Goal: Contribute content: Add original content to the website for others to see

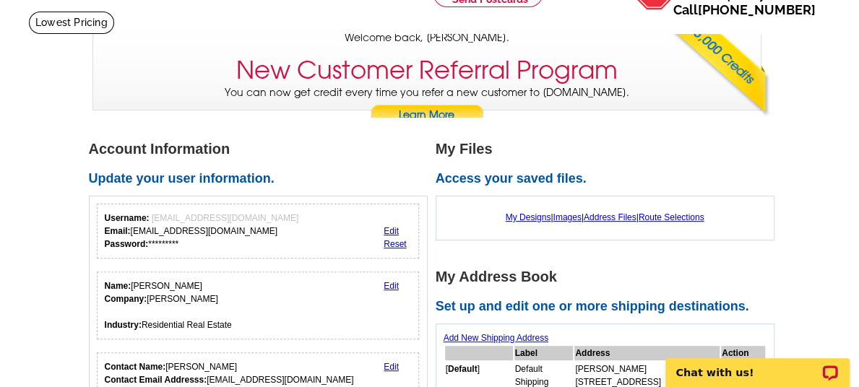
scroll to position [72, 0]
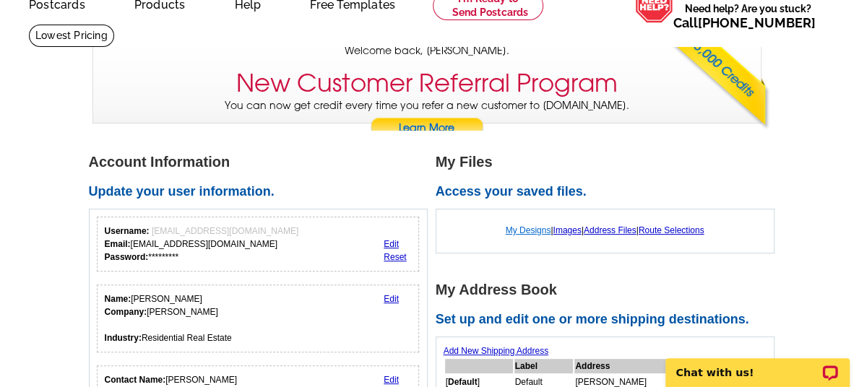
click at [518, 232] on link "My Designs" at bounding box center [528, 230] width 45 height 10
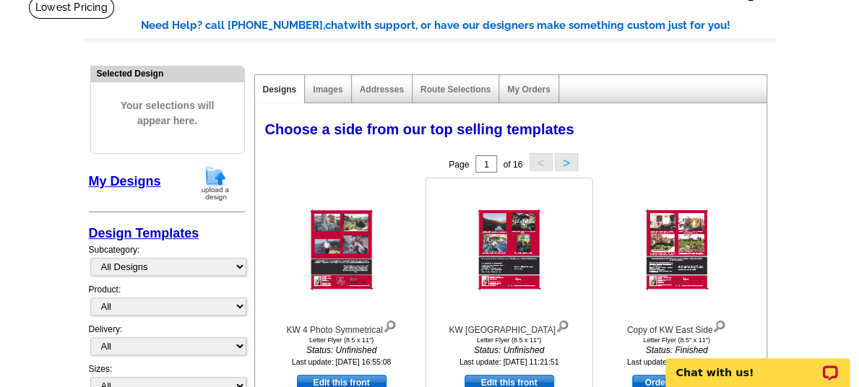
scroll to position [144, 0]
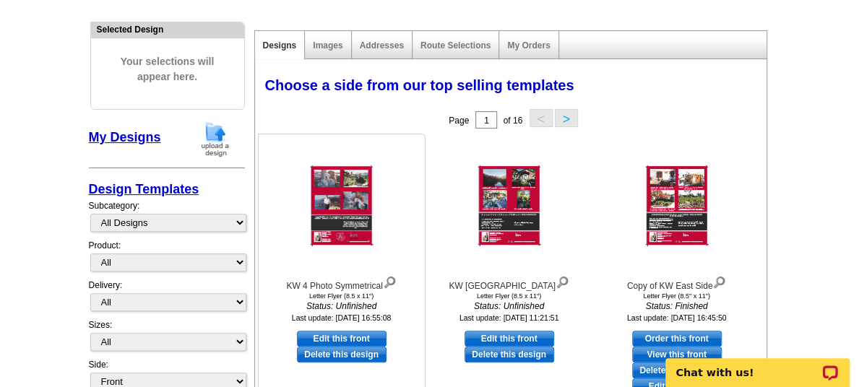
click at [344, 340] on link "Edit this front" at bounding box center [342, 339] width 90 height 16
select select "6"
select select "back"
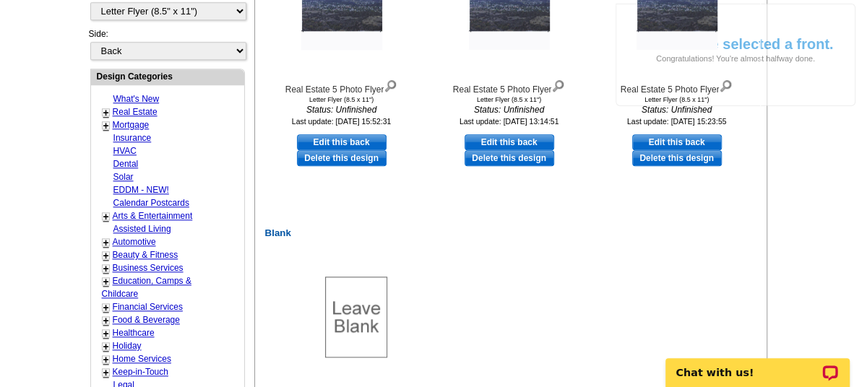
scroll to position [722, 0]
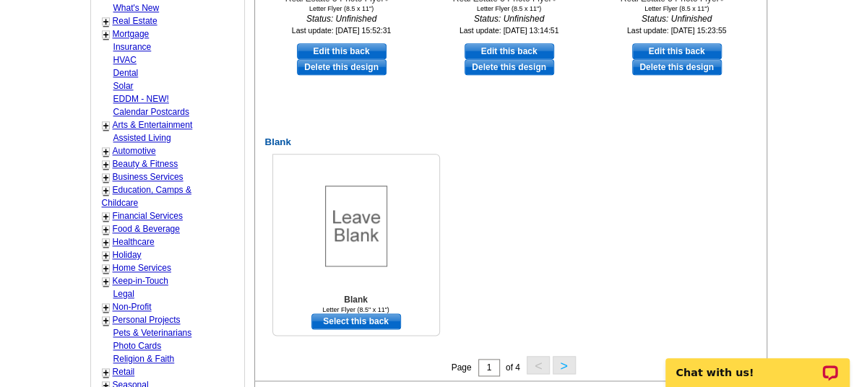
click at [355, 321] on link "Select this back" at bounding box center [356, 321] width 90 height 16
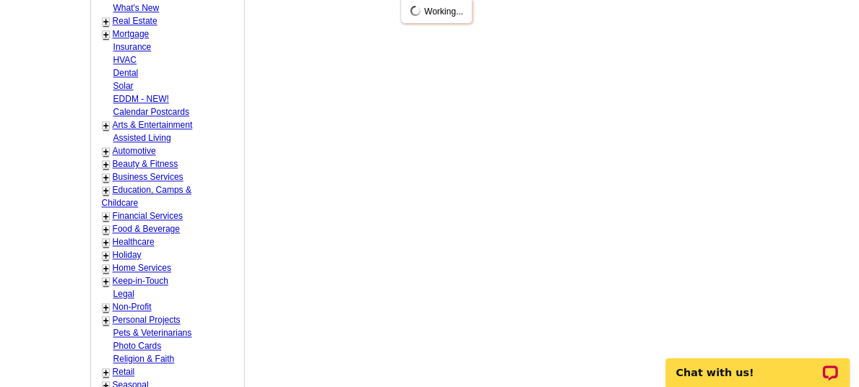
scroll to position [0, 0]
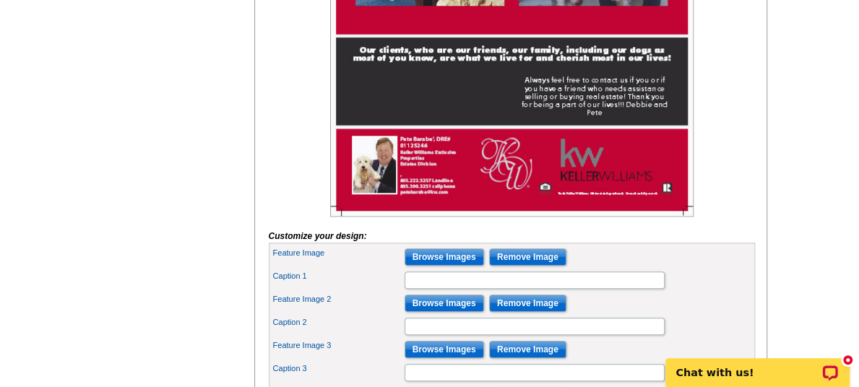
scroll to position [506, 0]
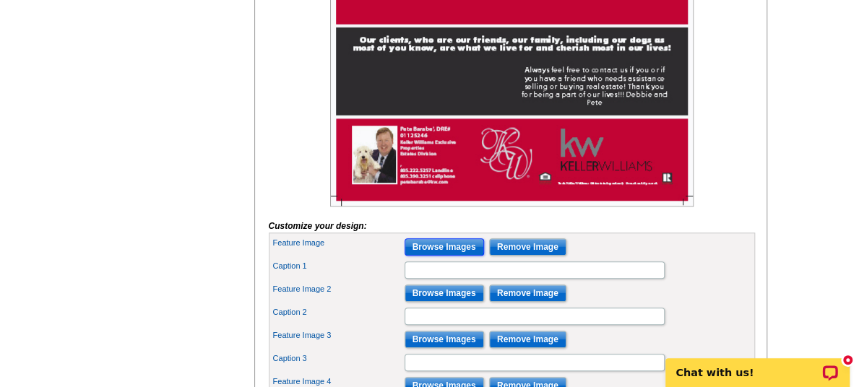
click at [449, 256] on input "Browse Images" at bounding box center [443, 246] width 79 height 17
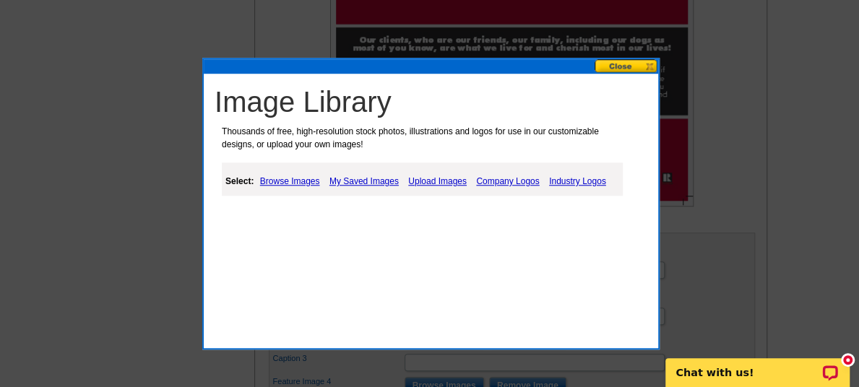
click at [435, 180] on link "Upload Images" at bounding box center [437, 181] width 66 height 17
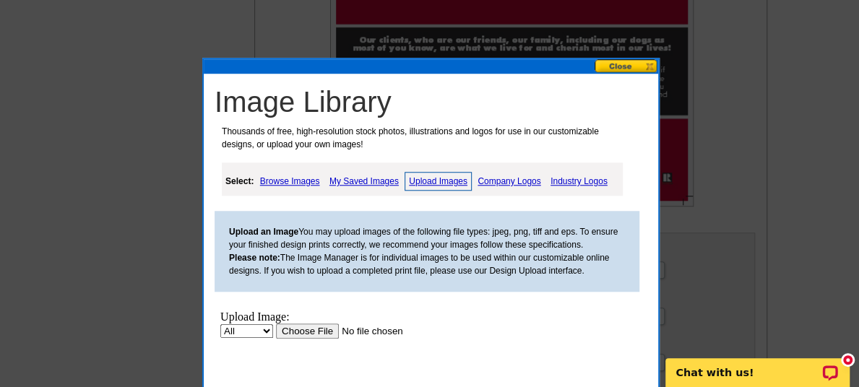
scroll to position [0, 0]
click at [313, 336] on input "file" at bounding box center [367, 331] width 183 height 15
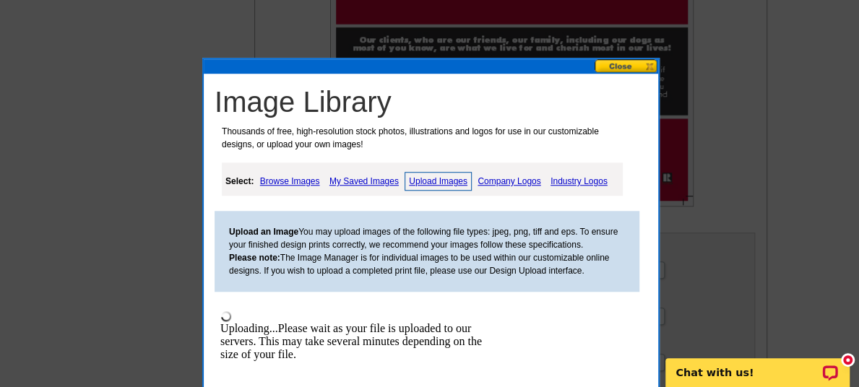
scroll to position [578, 0]
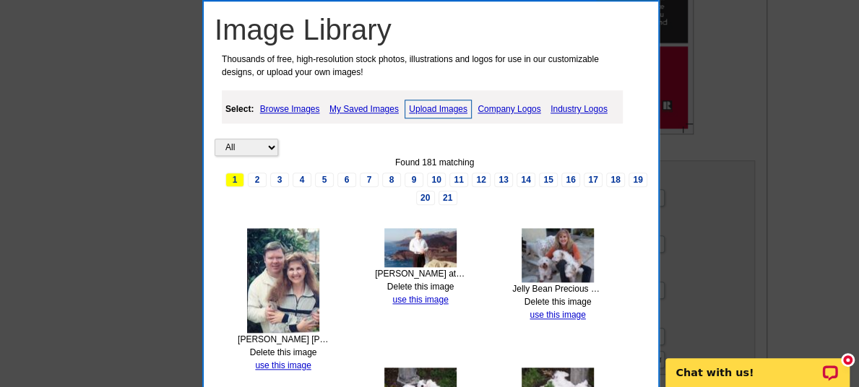
click at [434, 105] on link "Upload Images" at bounding box center [437, 109] width 67 height 19
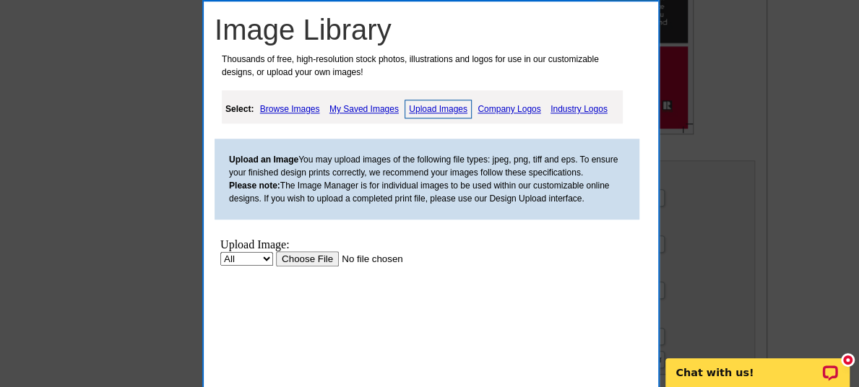
scroll to position [0, 0]
click at [299, 254] on input "file" at bounding box center [367, 258] width 183 height 15
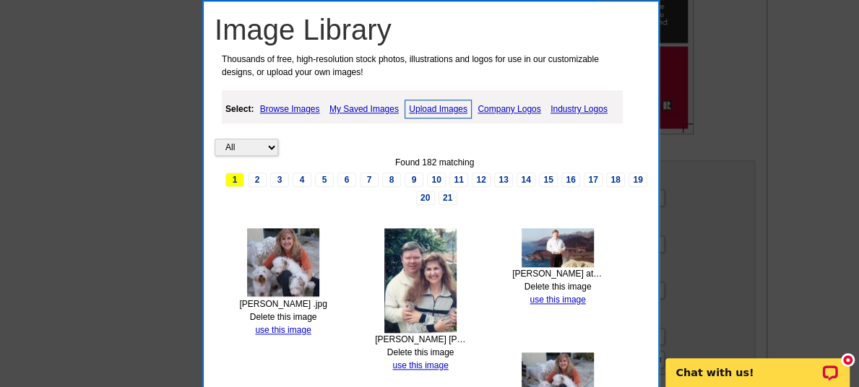
click at [442, 110] on link "Upload Images" at bounding box center [437, 109] width 67 height 19
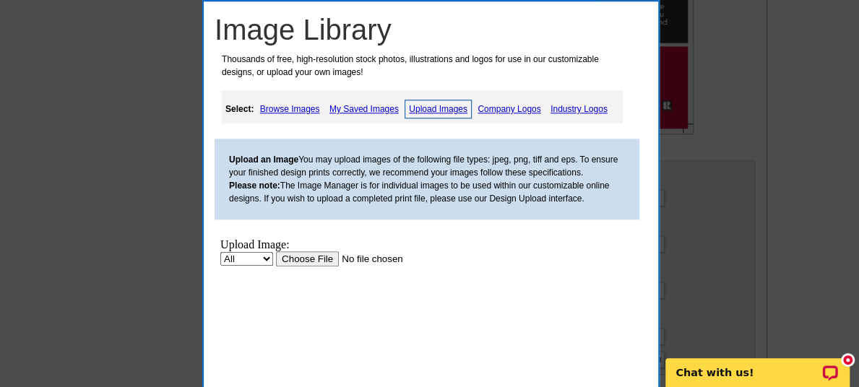
click at [293, 256] on input "file" at bounding box center [367, 258] width 183 height 15
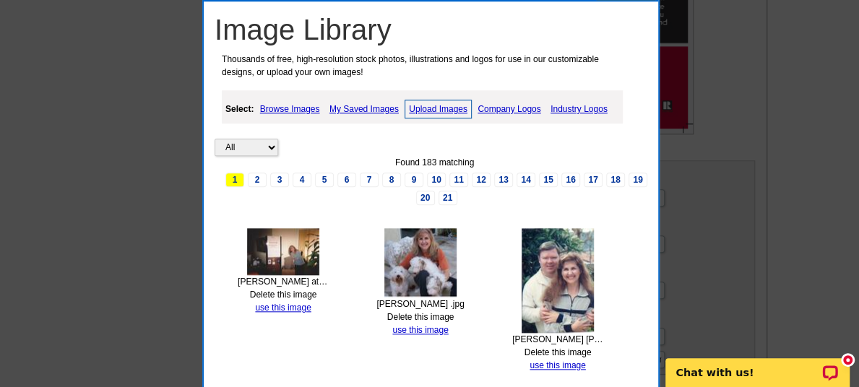
click at [429, 105] on link "Upload Images" at bounding box center [437, 109] width 67 height 19
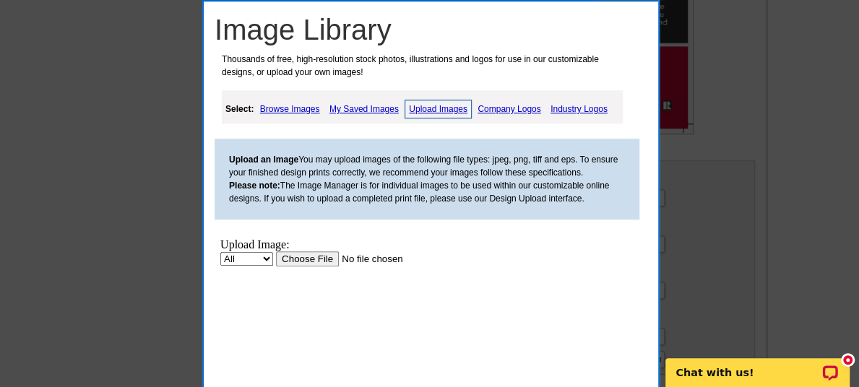
click at [304, 263] on input "file" at bounding box center [367, 258] width 183 height 15
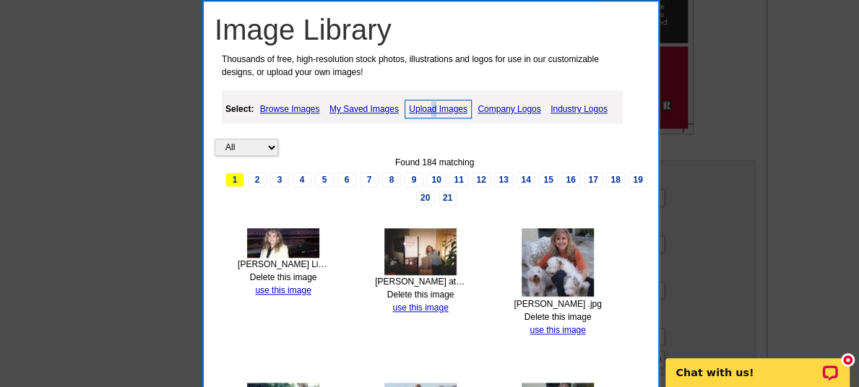
click at [433, 110] on link "Upload Images" at bounding box center [437, 109] width 67 height 19
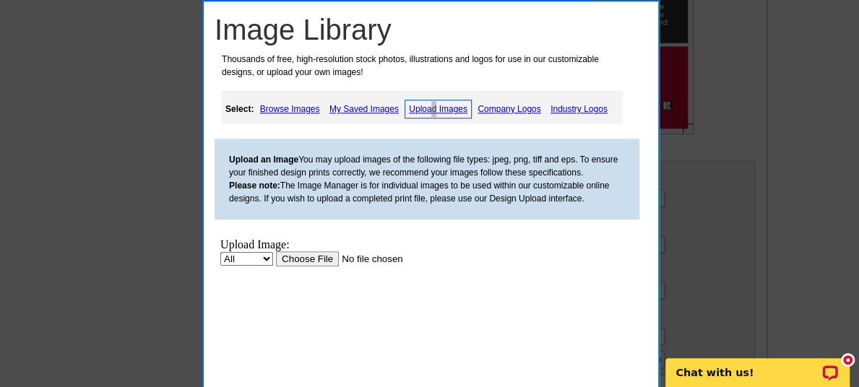
click at [322, 256] on input "file" at bounding box center [367, 258] width 183 height 15
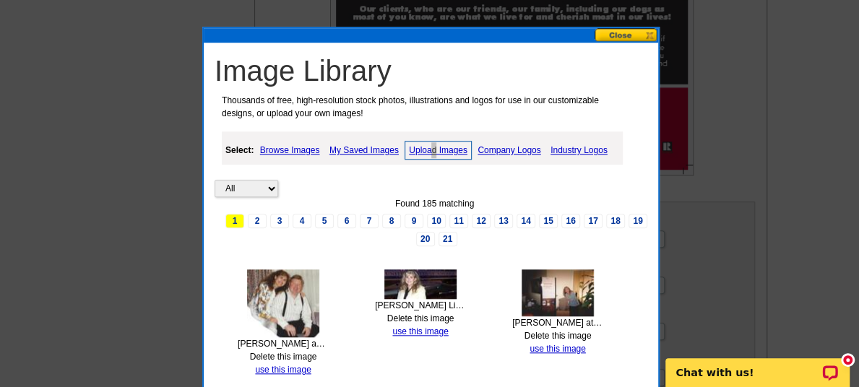
scroll to position [506, 0]
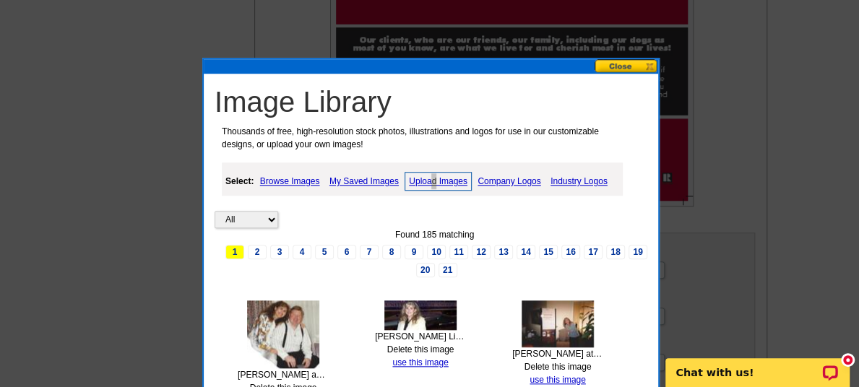
click at [634, 64] on button at bounding box center [626, 66] width 64 height 14
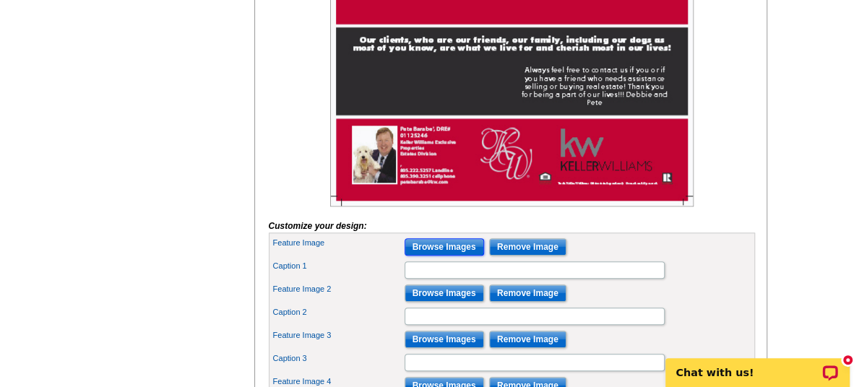
click at [438, 256] on input "Browse Images" at bounding box center [443, 246] width 79 height 17
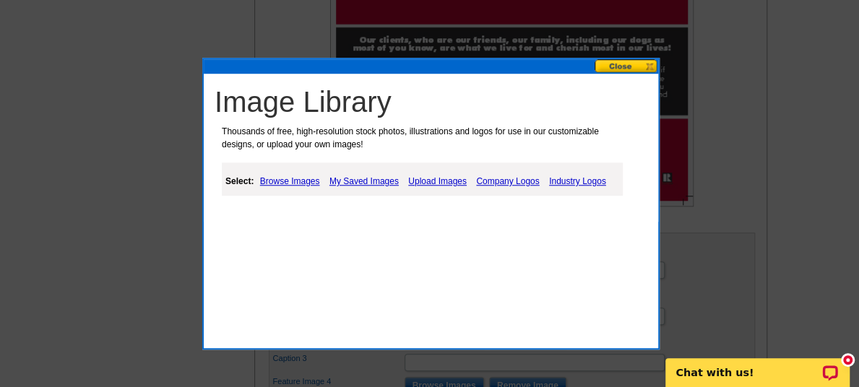
click at [373, 180] on link "My Saved Images" at bounding box center [364, 181] width 77 height 17
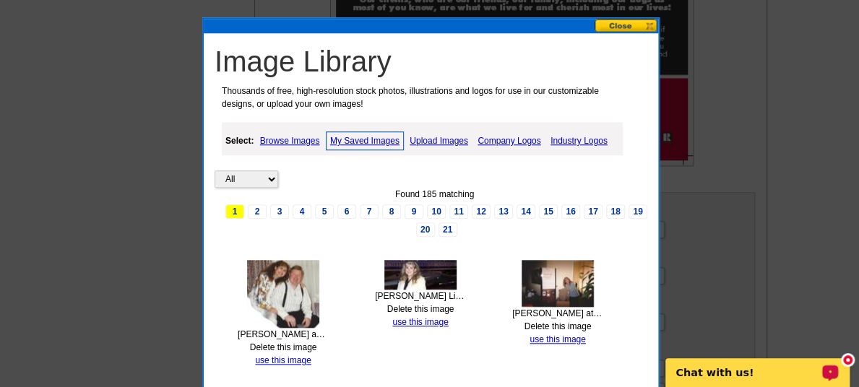
scroll to position [578, 0]
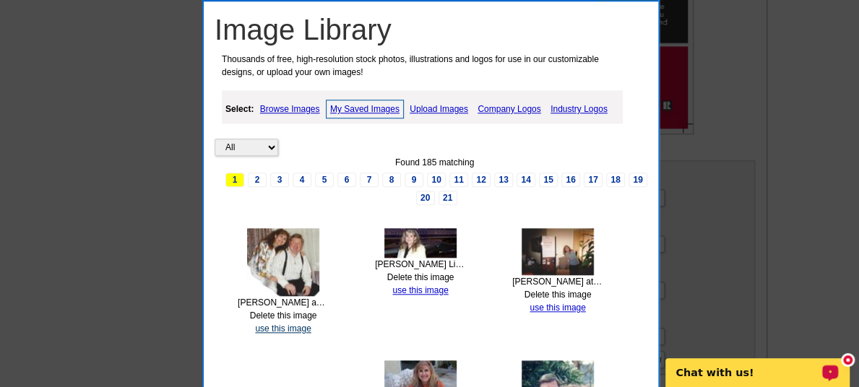
click at [266, 326] on link "use this image" at bounding box center [283, 329] width 56 height 10
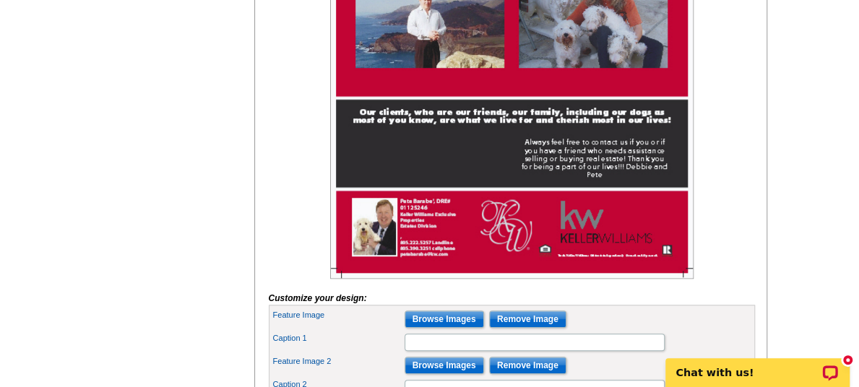
scroll to position [506, 0]
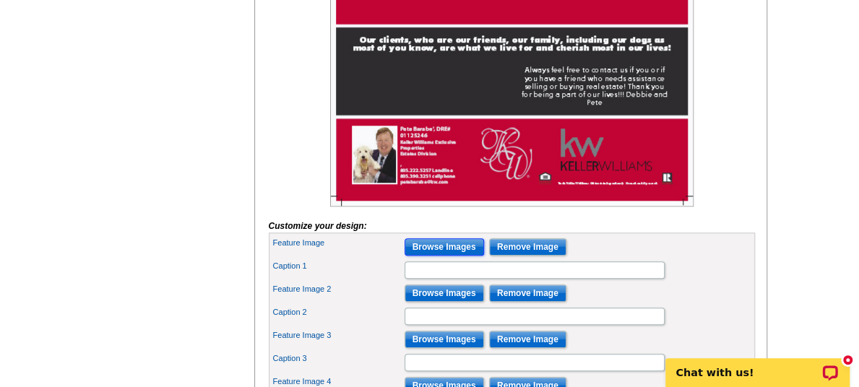
click at [447, 256] on input "Browse Images" at bounding box center [443, 246] width 79 height 17
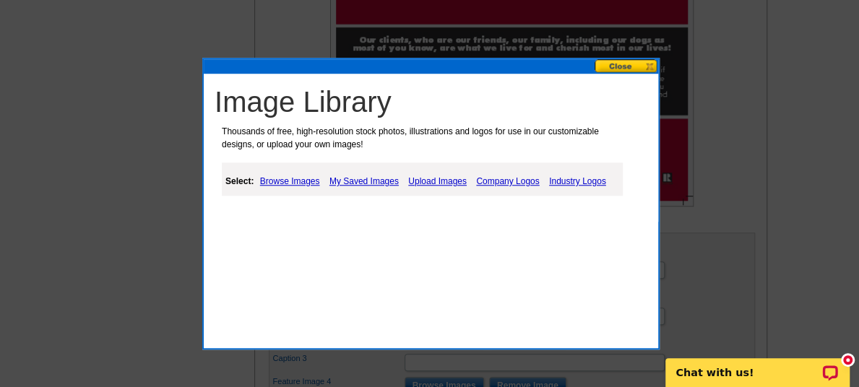
click at [380, 181] on link "My Saved Images" at bounding box center [364, 181] width 77 height 17
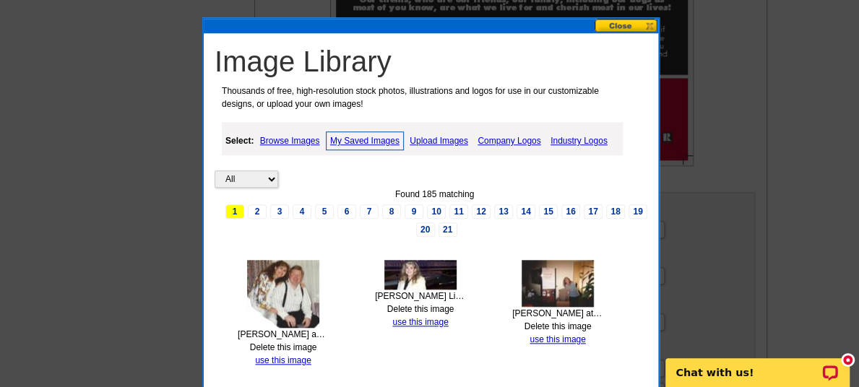
scroll to position [578, 0]
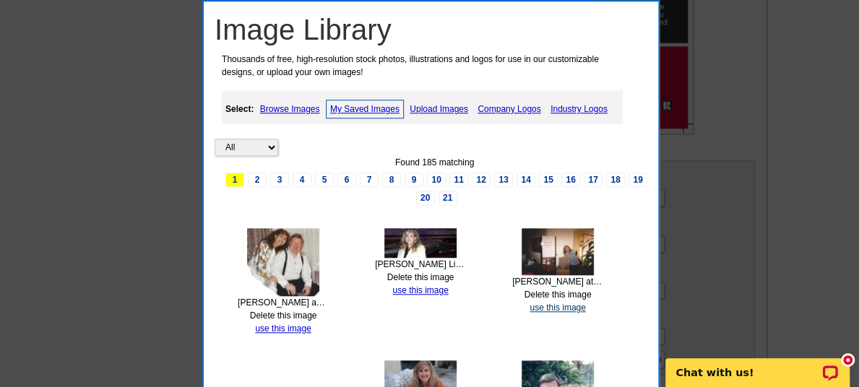
click at [559, 305] on link "use this image" at bounding box center [557, 308] width 56 height 10
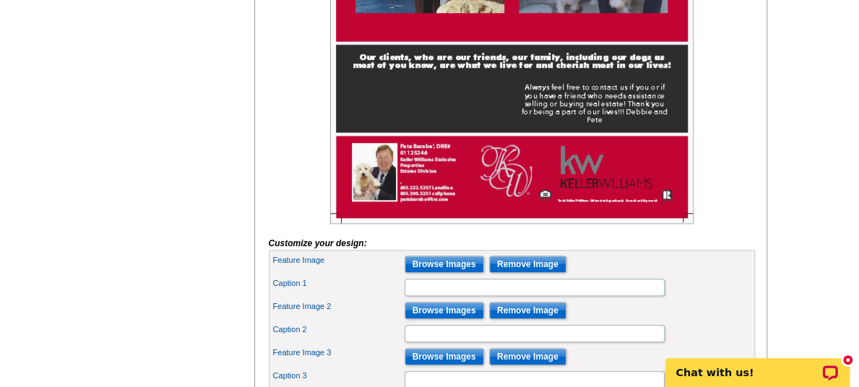
scroll to position [506, 0]
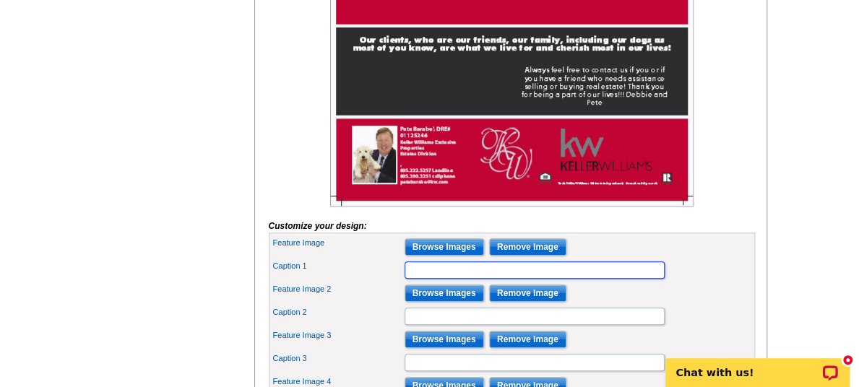
click at [448, 279] on input "Caption 1" at bounding box center [534, 269] width 260 height 17
type input "[PERSON_NAME] at KW coat drive"
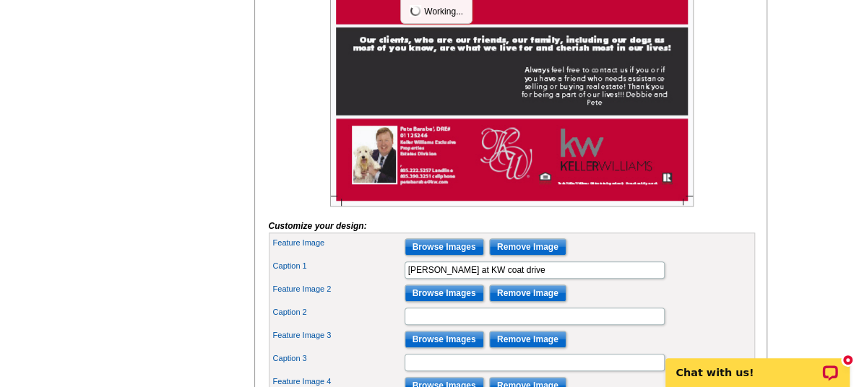
click at [719, 280] on div "Caption 1 [PERSON_NAME] at [GEOGRAPHIC_DATA]" at bounding box center [512, 270] width 480 height 23
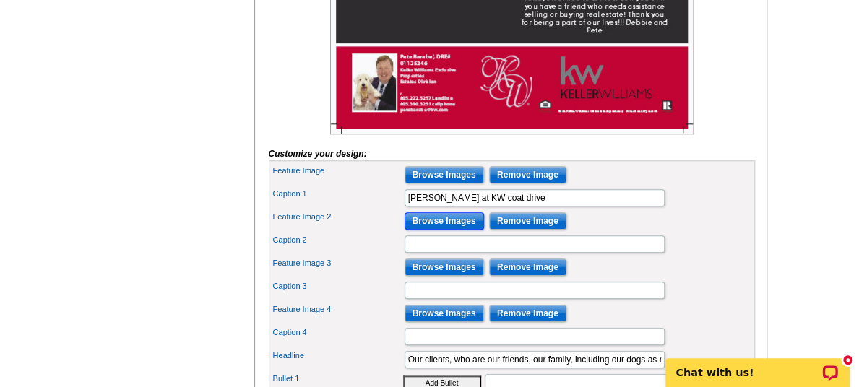
click at [453, 230] on input "Browse Images" at bounding box center [443, 220] width 79 height 17
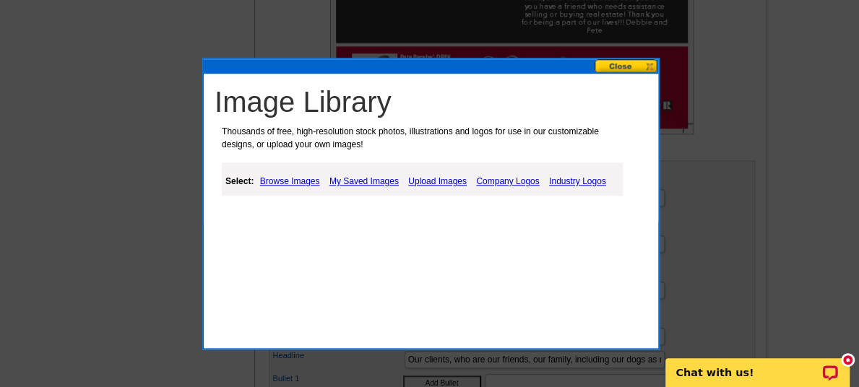
click at [361, 178] on link "My Saved Images" at bounding box center [364, 181] width 77 height 17
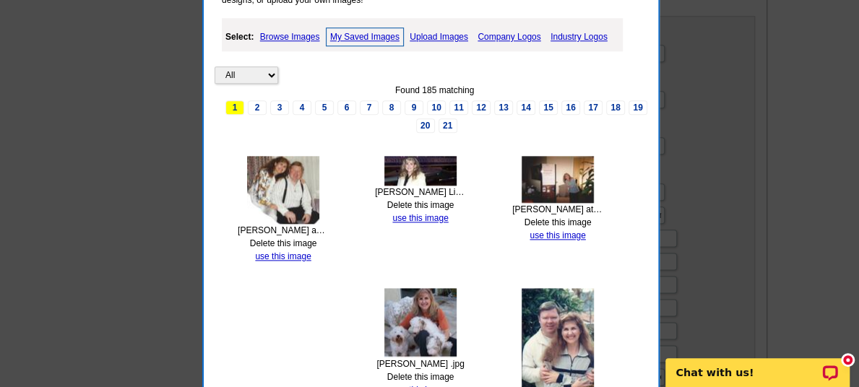
scroll to position [794, 0]
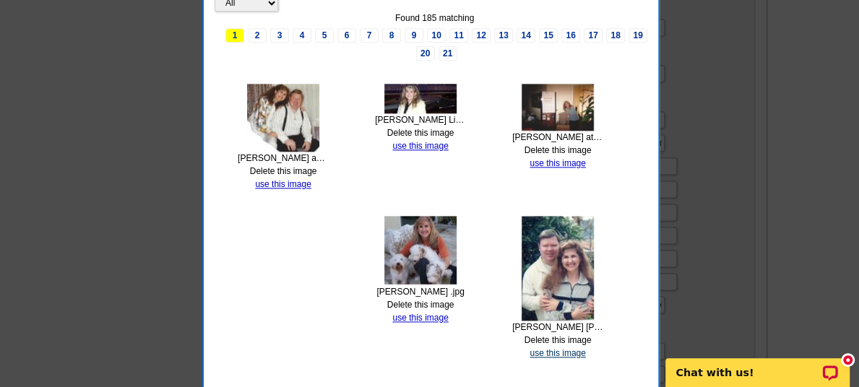
click at [557, 348] on link "use this image" at bounding box center [557, 353] width 56 height 10
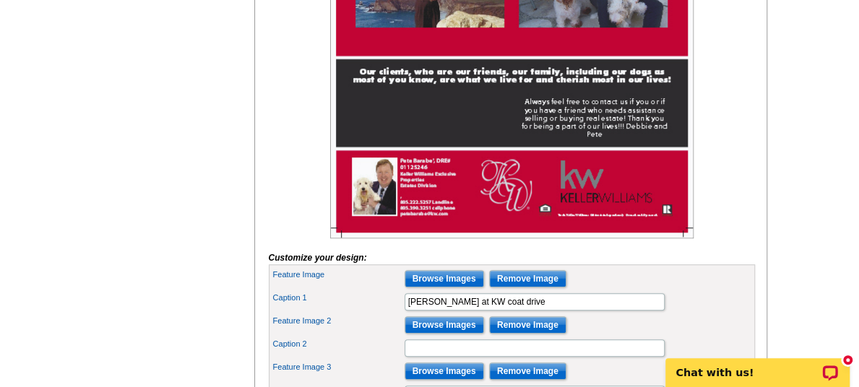
scroll to position [506, 0]
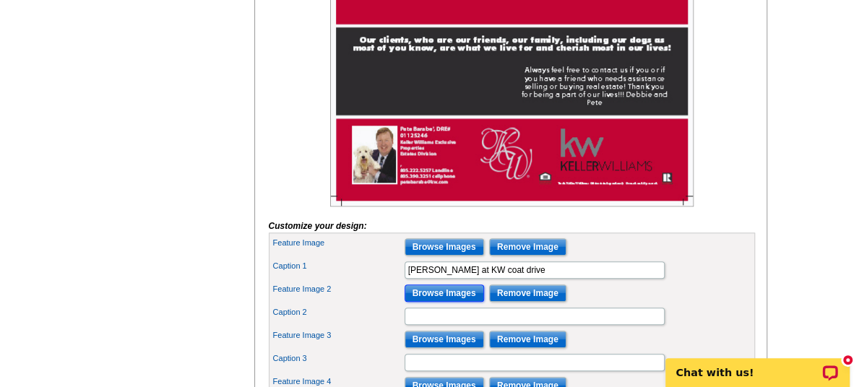
click at [424, 302] on input "Browse Images" at bounding box center [443, 293] width 79 height 17
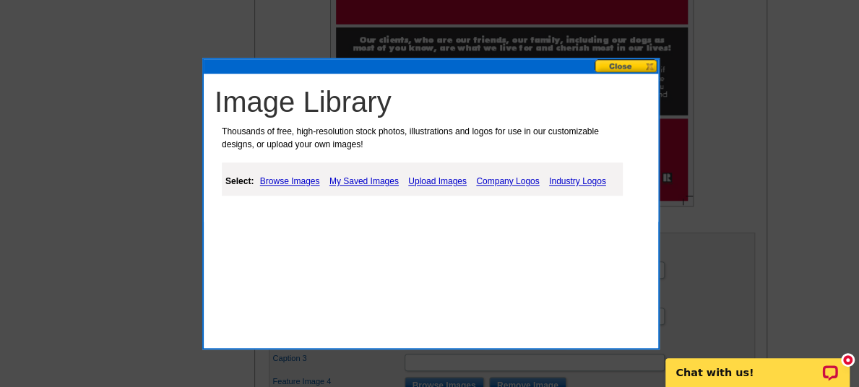
click at [347, 183] on link "My Saved Images" at bounding box center [364, 181] width 77 height 17
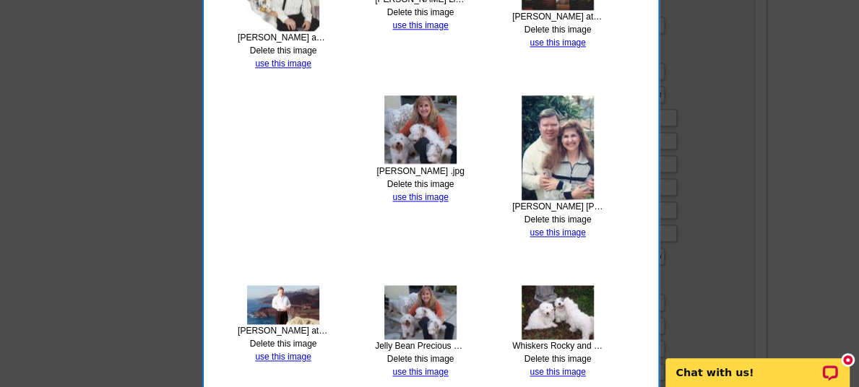
scroll to position [867, 0]
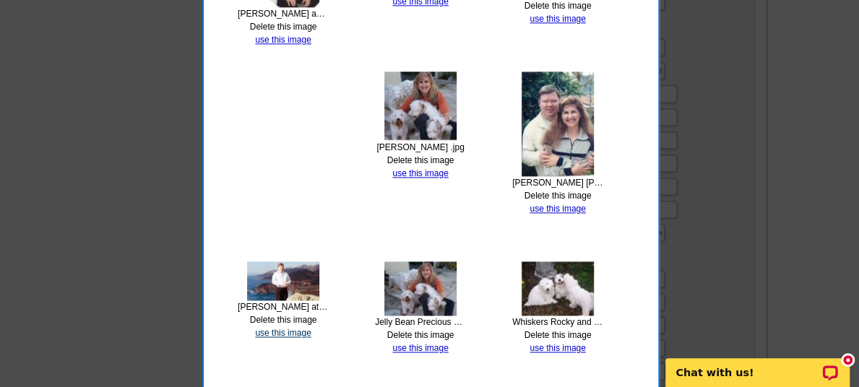
click at [295, 332] on link "use this image" at bounding box center [283, 333] width 56 height 10
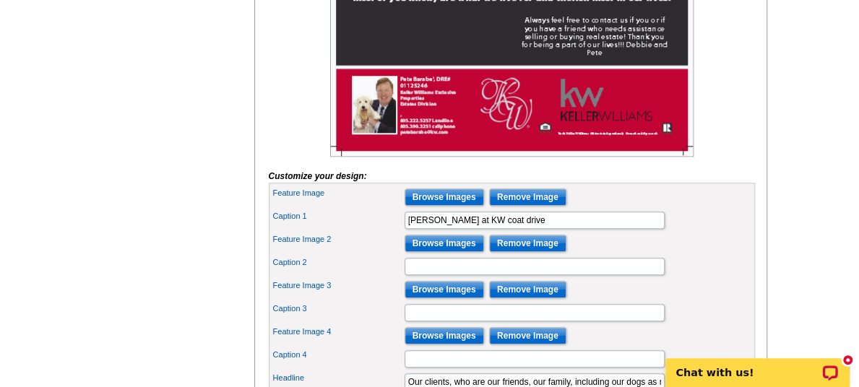
scroll to position [578, 0]
